Goal: Communication & Community: Share content

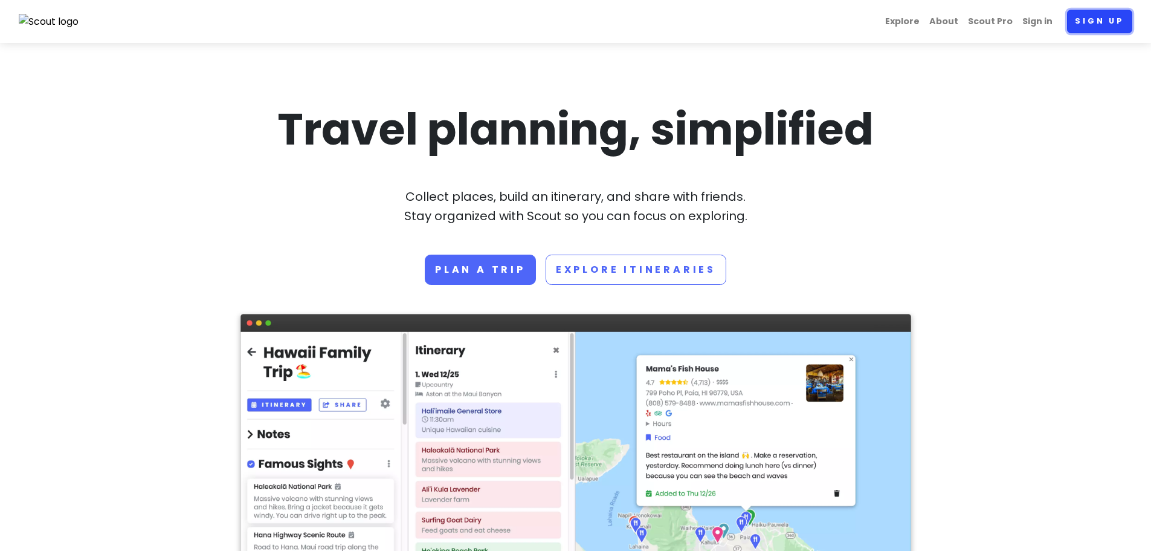
click at [1089, 30] on link "Sign up" at bounding box center [1099, 22] width 65 height 24
click at [1034, 21] on link "Sign in" at bounding box center [1038, 22] width 40 height 24
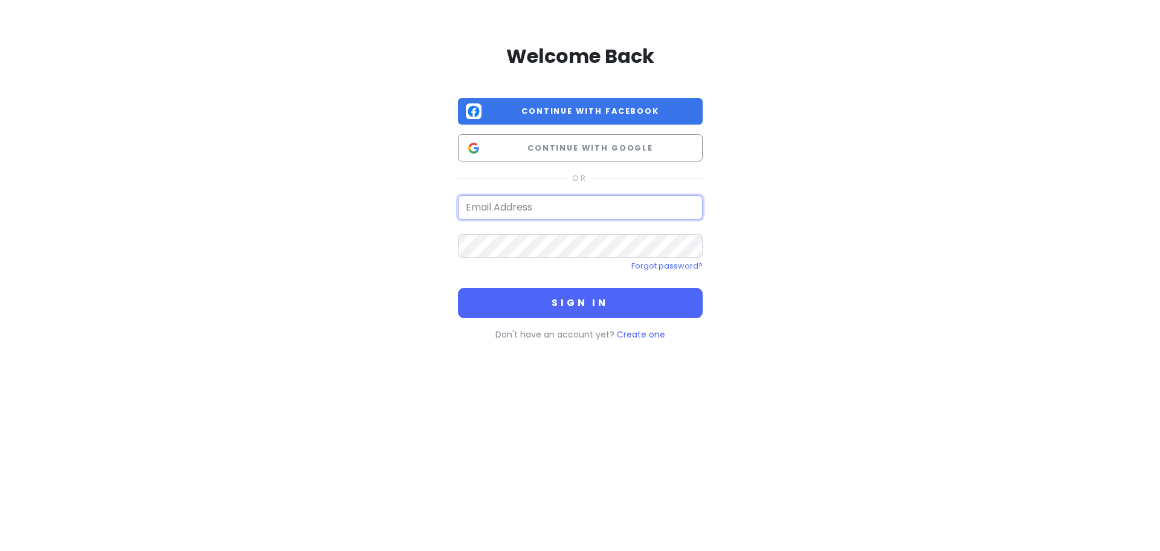
click at [586, 207] on input "email" at bounding box center [580, 207] width 245 height 24
type input "ljk5093@gmail.com"
click at [458, 288] on button "Sign in" at bounding box center [580, 303] width 245 height 30
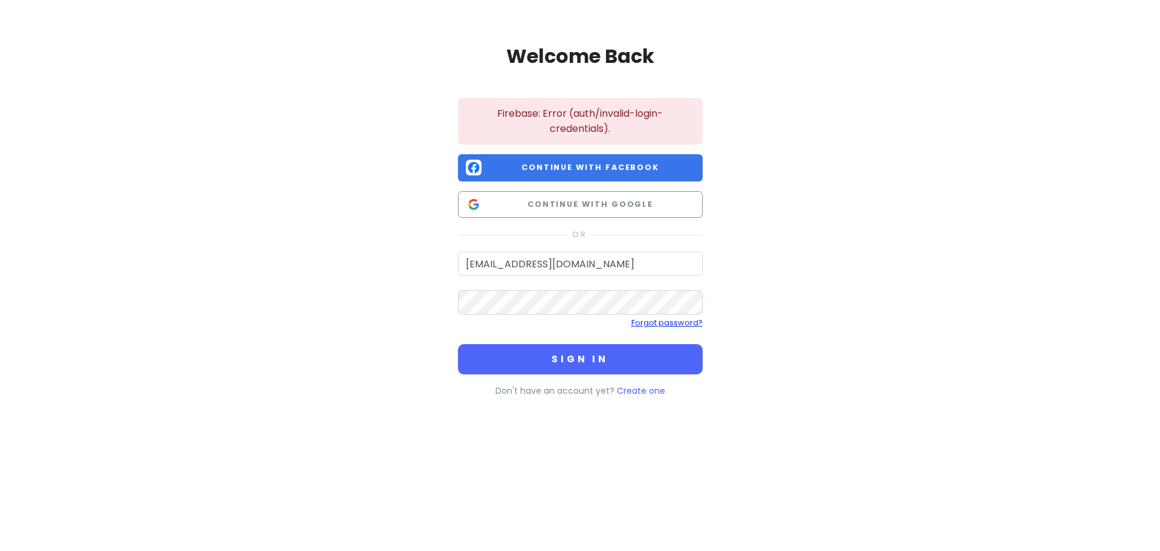
click at [650, 326] on link "Forgot password?" at bounding box center [667, 322] width 71 height 10
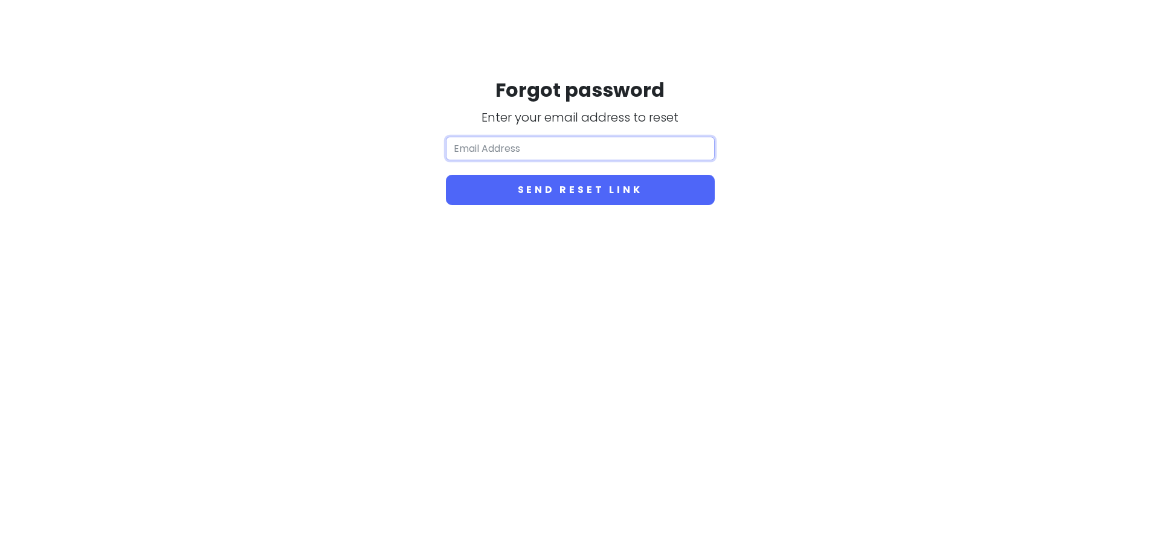
click at [510, 143] on input "email" at bounding box center [580, 149] width 269 height 24
type input "ljk5093@gmail.com"
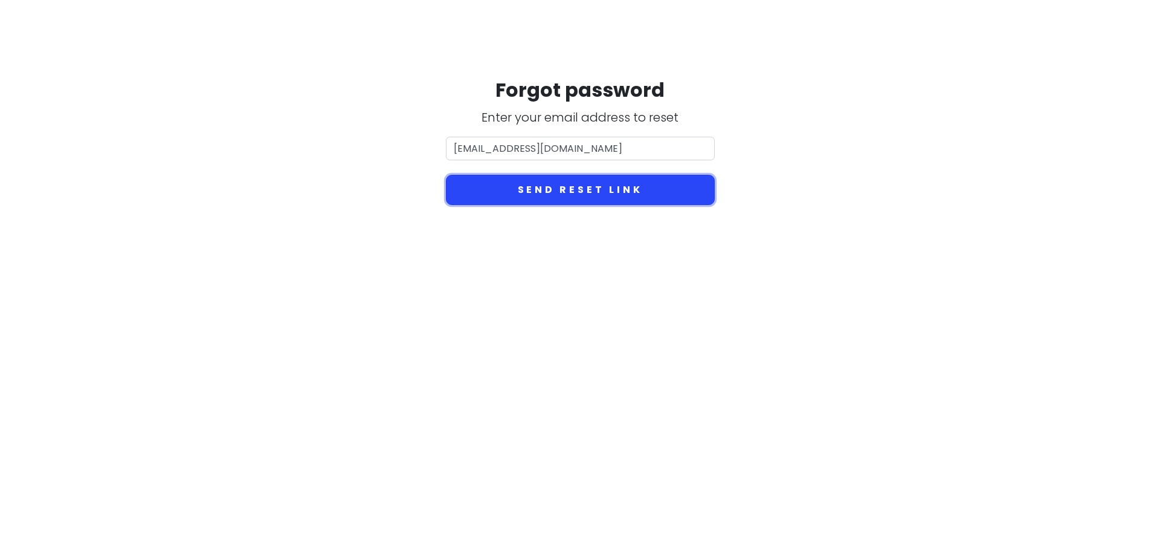
click at [542, 188] on button "Send reset link" at bounding box center [580, 190] width 269 height 30
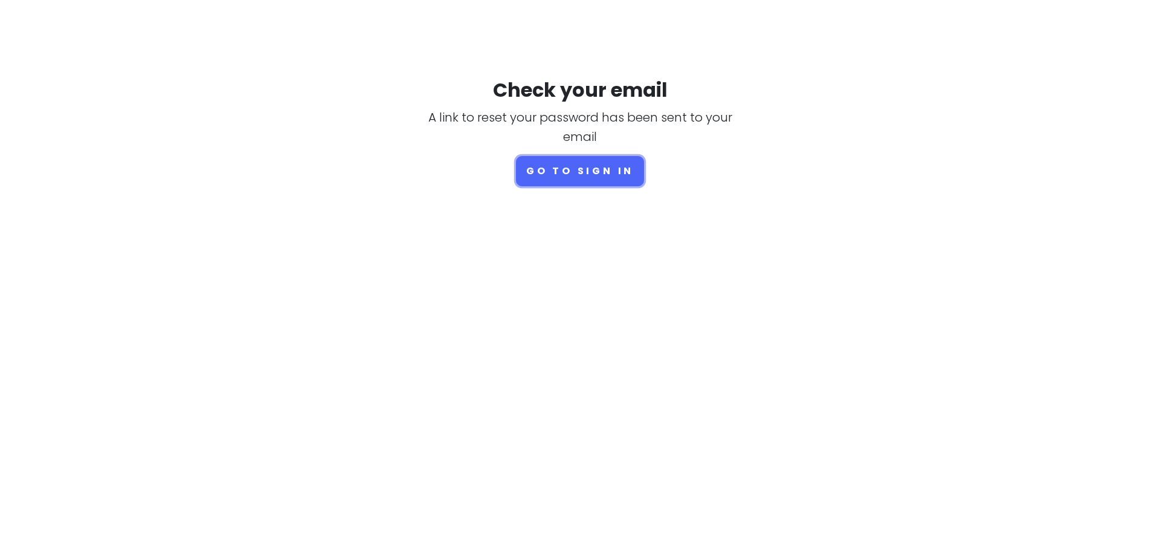
click at [580, 177] on button "Go to sign in" at bounding box center [580, 171] width 128 height 30
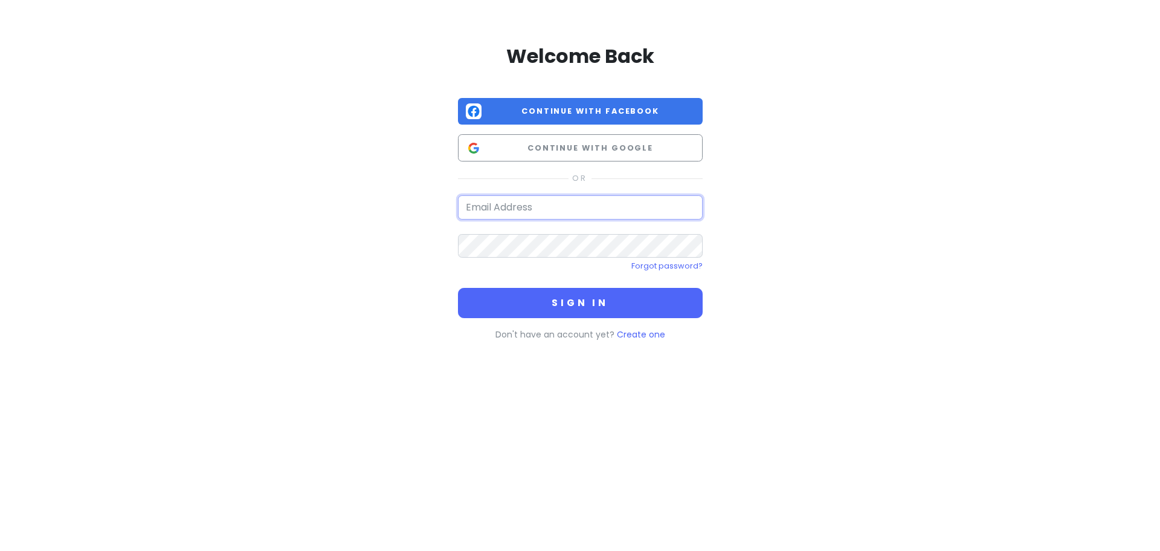
click at [519, 218] on input "email" at bounding box center [580, 207] width 245 height 24
click at [528, 206] on input "email" at bounding box center [580, 207] width 245 height 24
type input "ljk5093@gmail.com"
click at [884, 127] on div "Welcome Back Continue with Facebook Continue with Google ljk5093@gmail.com Forg…" at bounding box center [580, 190] width 689 height 380
click at [826, 209] on div "Welcome Back Continue with Facebook Continue with Google ljk5093@gmail.com Forg…" at bounding box center [580, 190] width 689 height 380
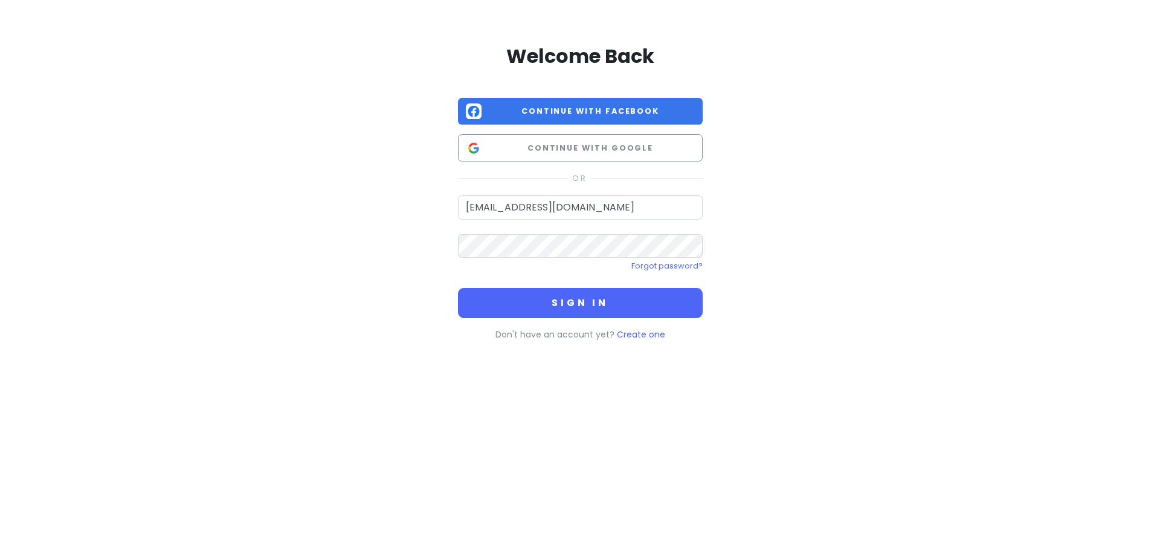
drag, startPoint x: 473, startPoint y: 258, endPoint x: 855, endPoint y: 271, distance: 382.2
click at [855, 271] on div "Welcome Back Continue with Facebook Continue with Google ljk5093@gmail.com Forg…" at bounding box center [580, 190] width 689 height 380
drag, startPoint x: 1052, startPoint y: 0, endPoint x: 960, endPoint y: 17, distance: 92.8
click at [924, 42] on div "Welcome Back Continue with Facebook Continue with Google ljk5093@gmail.com Forg…" at bounding box center [580, 190] width 689 height 380
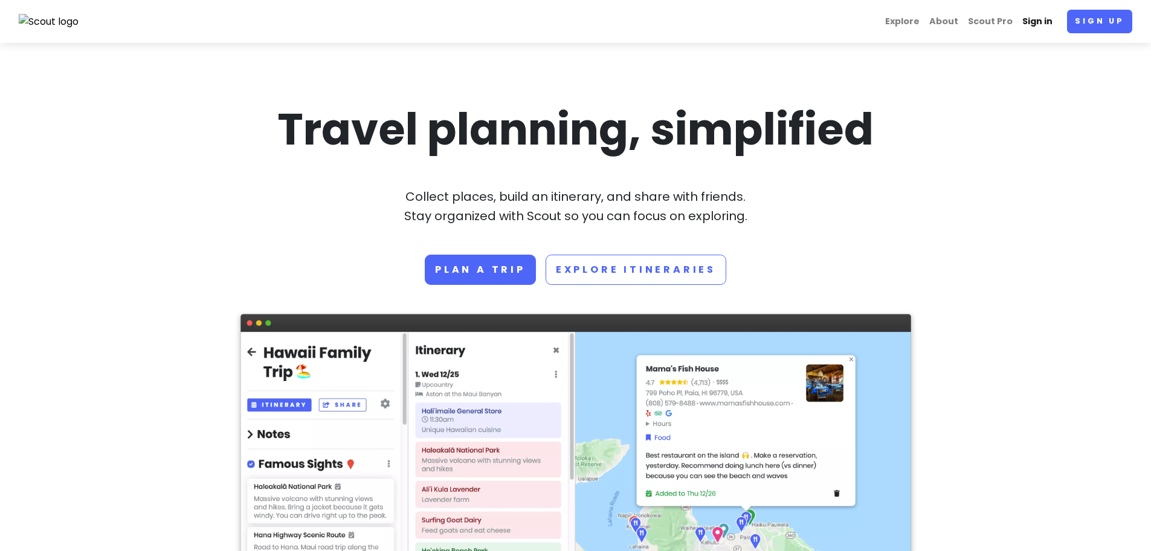
click at [1045, 22] on link "Sign in" at bounding box center [1038, 22] width 40 height 24
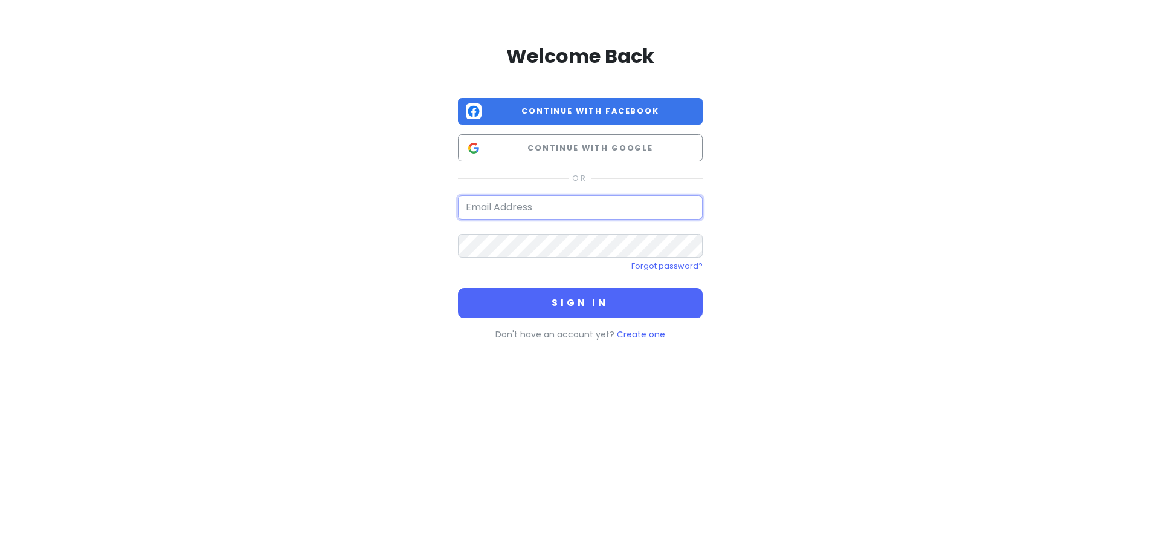
click at [533, 215] on input "email" at bounding box center [580, 207] width 245 height 24
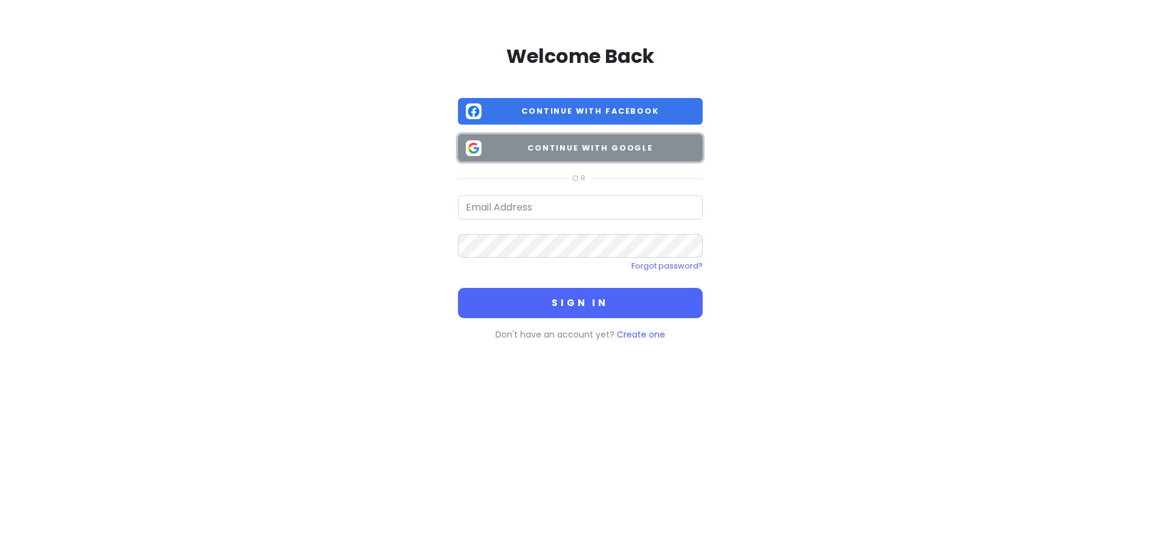
click at [561, 150] on span "Continue with Google" at bounding box center [591, 148] width 209 height 12
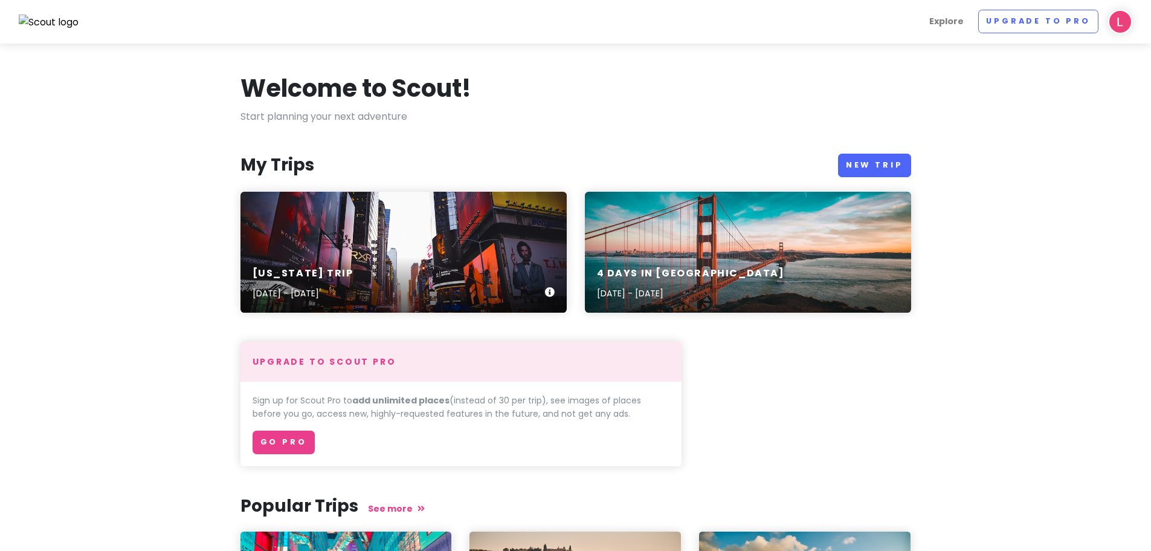
click at [348, 246] on div "[US_STATE] Trip [DATE] - [DATE]" at bounding box center [404, 252] width 326 height 121
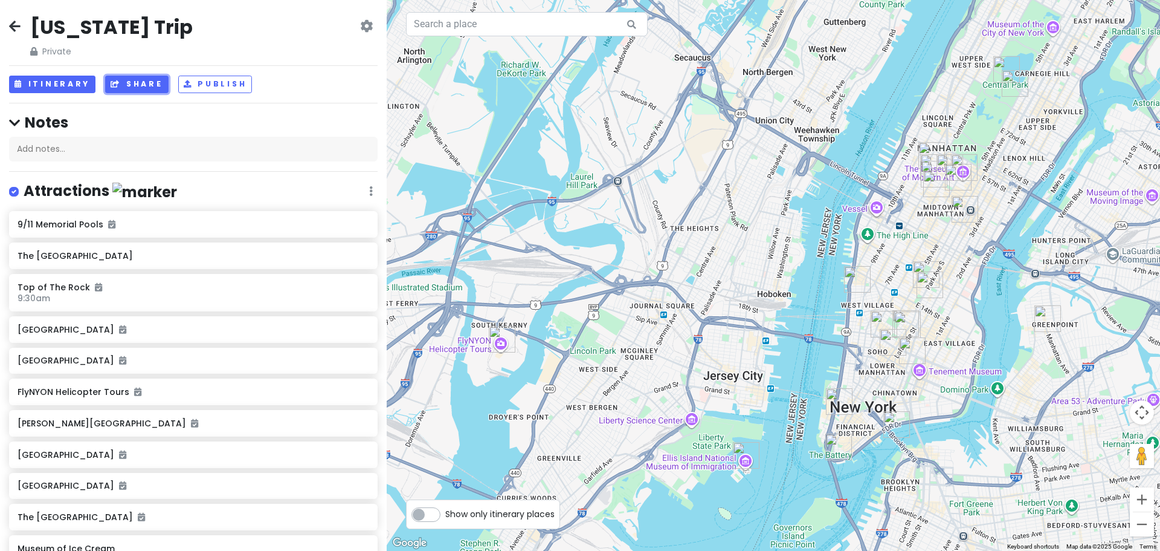
click at [128, 86] on button "Share" at bounding box center [136, 85] width 63 height 18
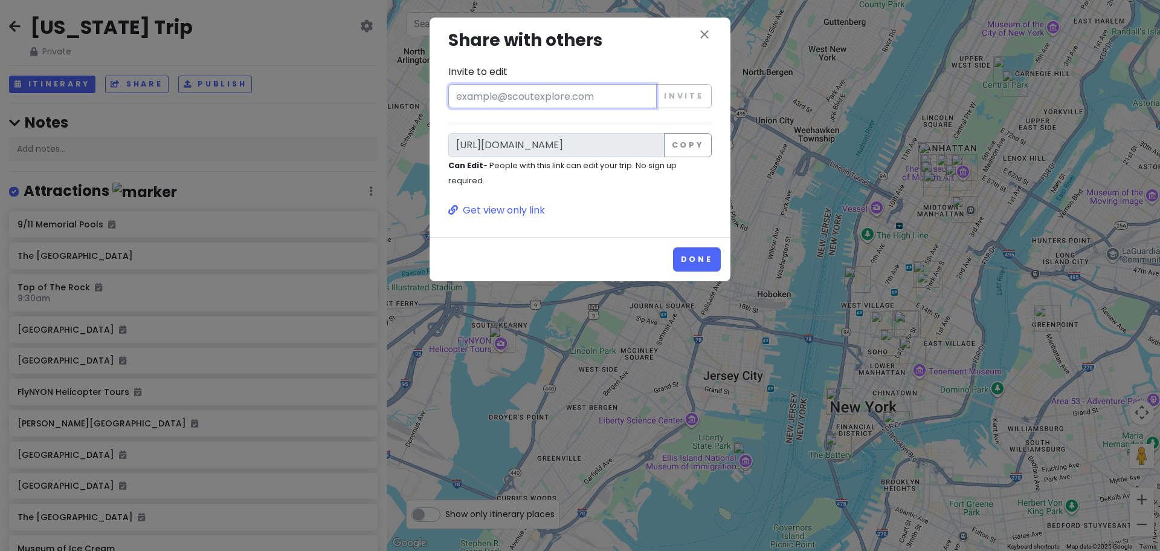
click at [507, 98] on input "Invite to edit" at bounding box center [552, 96] width 209 height 24
click at [683, 146] on button "Copy" at bounding box center [688, 145] width 48 height 24
click at [705, 40] on icon "close" at bounding box center [704, 34] width 15 height 15
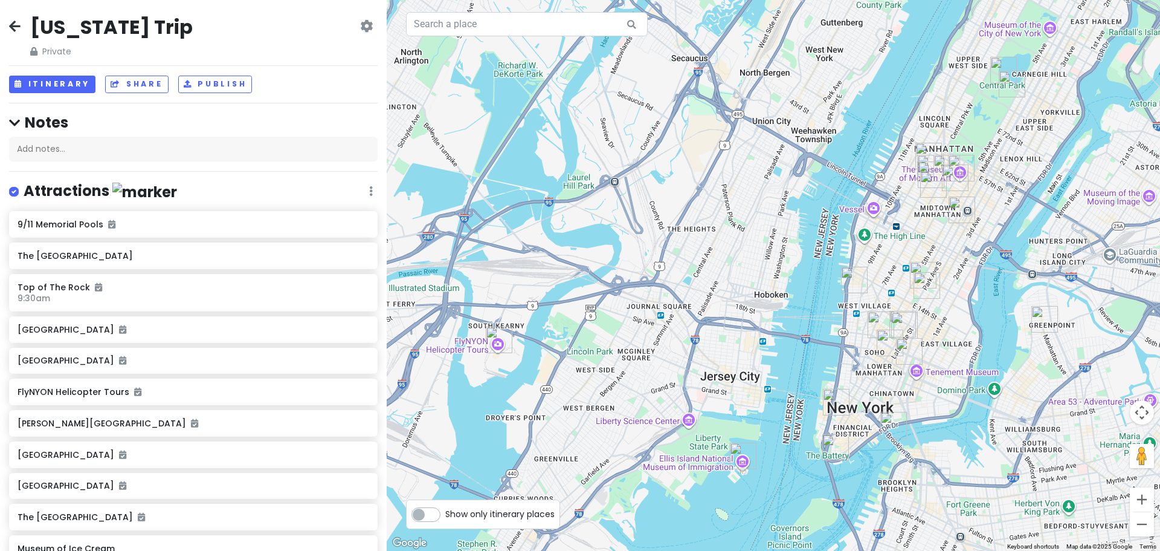
drag, startPoint x: 929, startPoint y: 293, endPoint x: 726, endPoint y: 210, distance: 219.3
click at [909, 267] on img "Dear Irving Gramercy" at bounding box center [927, 285] width 36 height 36
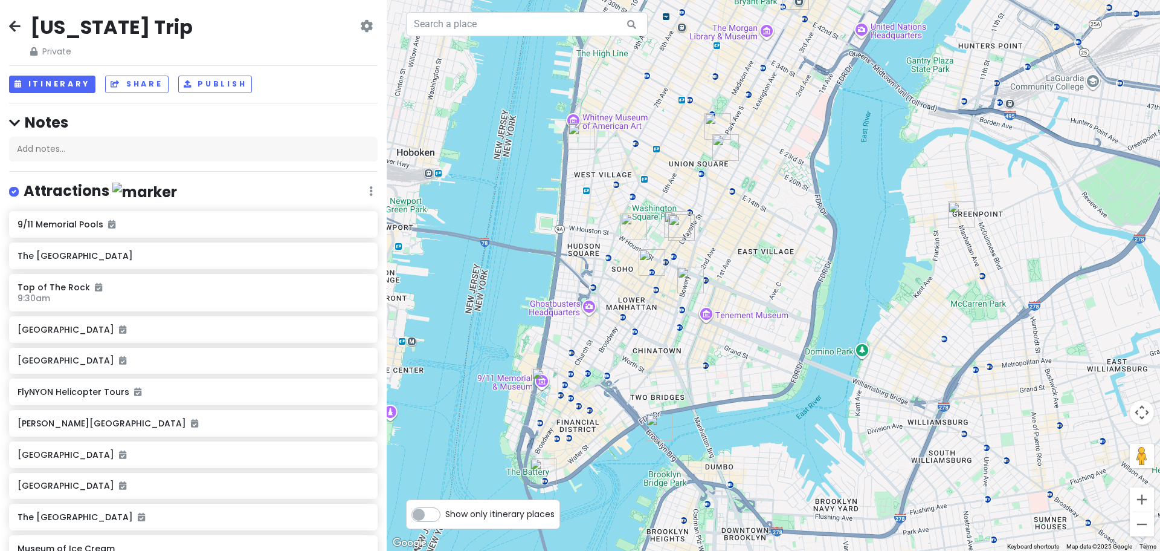
click at [724, 147] on img "Dear Irving Gramercy" at bounding box center [726, 147] width 36 height 36
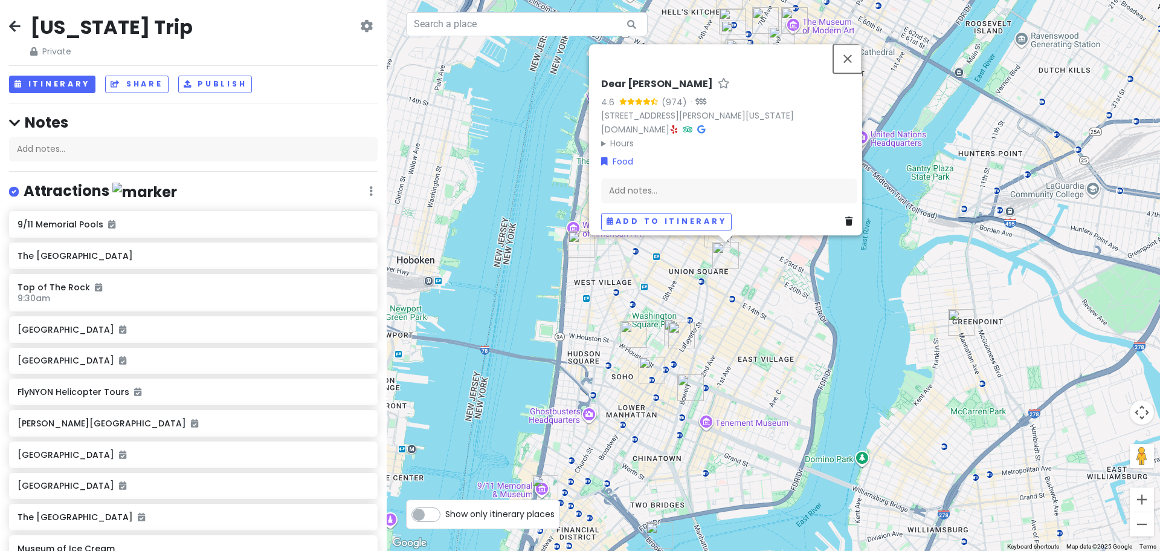
click at [851, 52] on button "Close" at bounding box center [847, 58] width 29 height 29
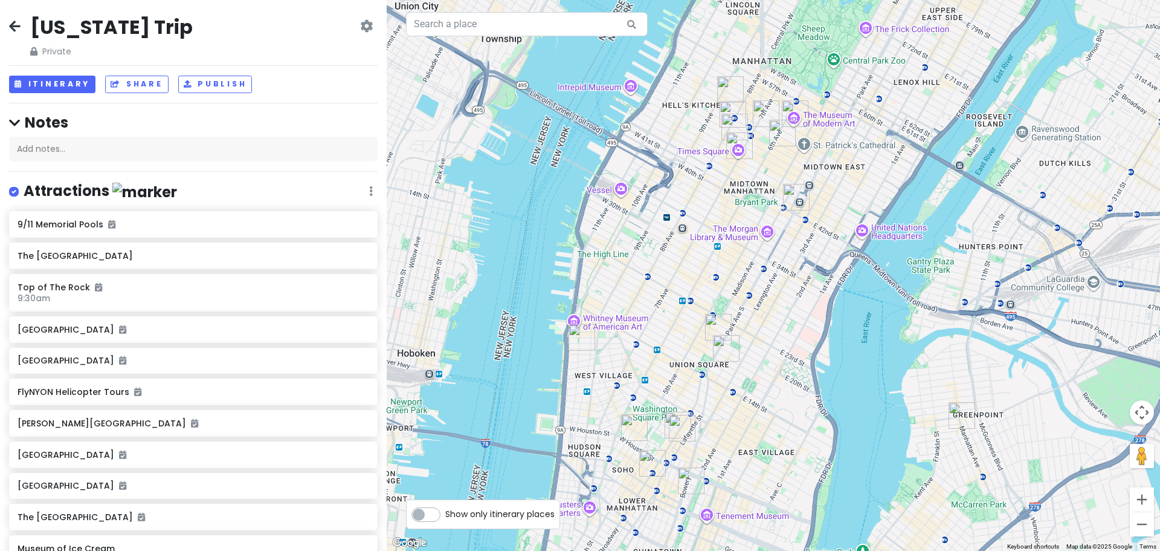
drag, startPoint x: 798, startPoint y: 87, endPoint x: 798, endPoint y: 180, distance: 93.1
click at [798, 180] on img "Grand Central Oyster Bar" at bounding box center [796, 197] width 36 height 36
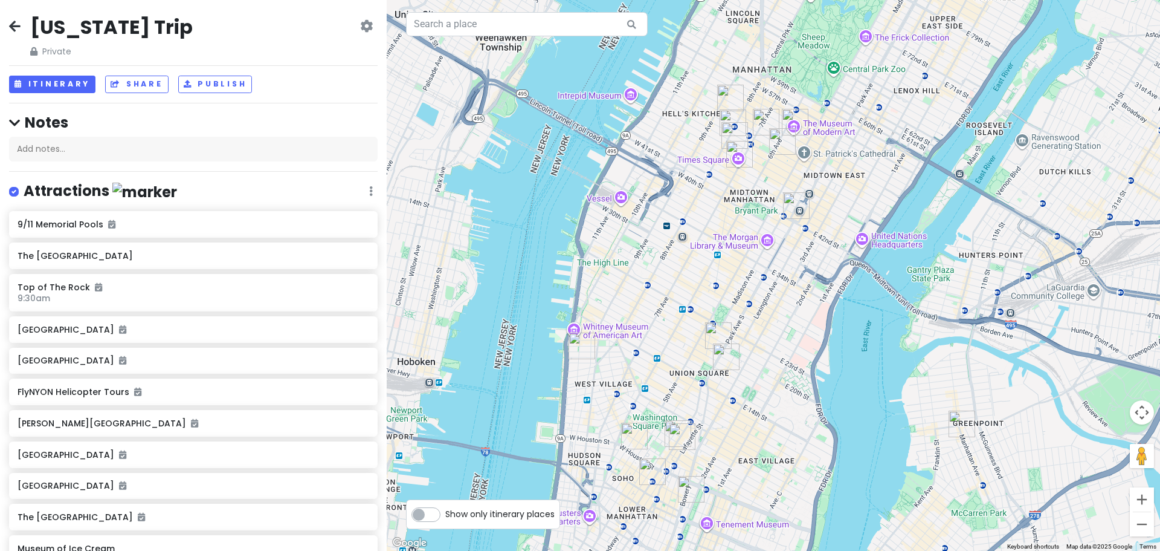
click at [766, 114] on img "Le Bernardin" at bounding box center [766, 122] width 36 height 36
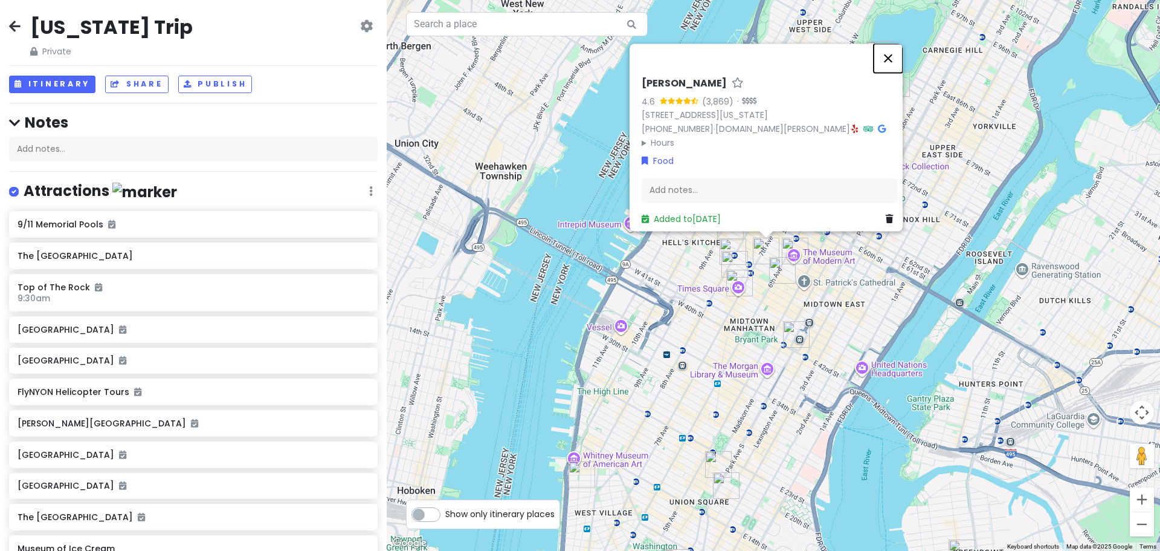
click at [892, 53] on button "Close" at bounding box center [888, 58] width 29 height 29
